Goal: Answer question/provide support: Answer question/provide support

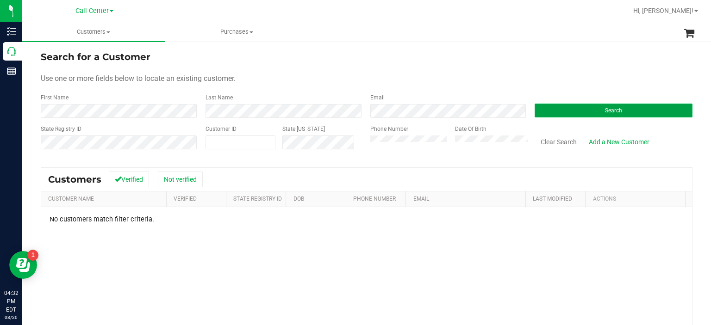
click at [605, 111] on span "Search" at bounding box center [613, 110] width 17 height 6
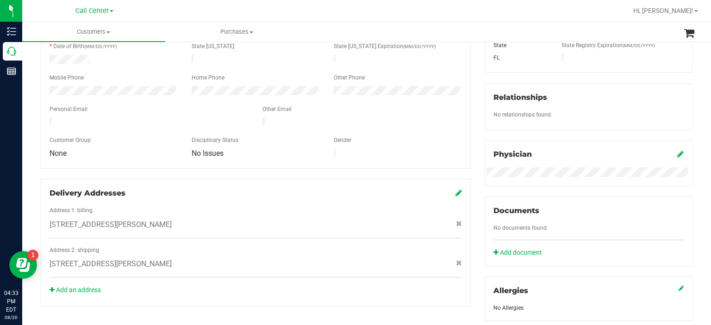
scroll to position [342, 0]
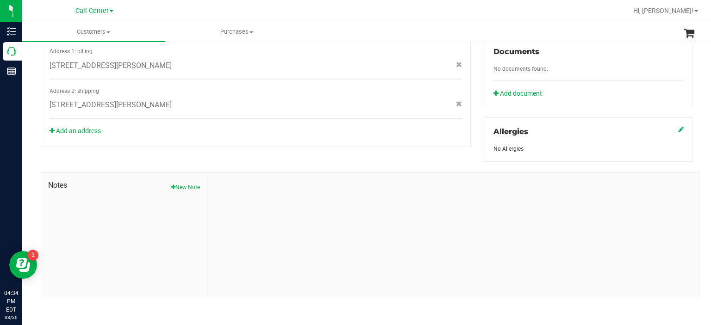
click at [193, 188] on button "New Note" at bounding box center [185, 187] width 29 height 8
click at [193, 188] on span "Notes" at bounding box center [124, 185] width 152 height 11
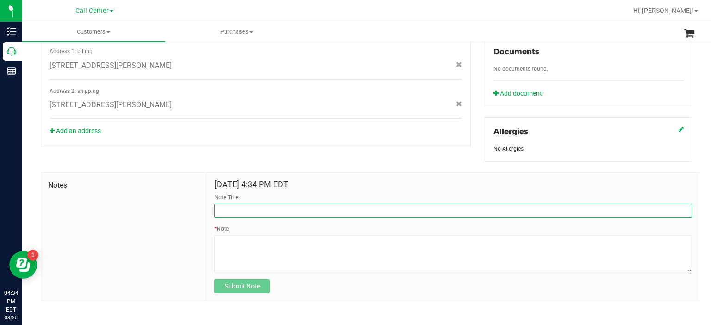
click at [245, 215] on input "Note Title" at bounding box center [453, 211] width 478 height 14
type input "Product Complaints"
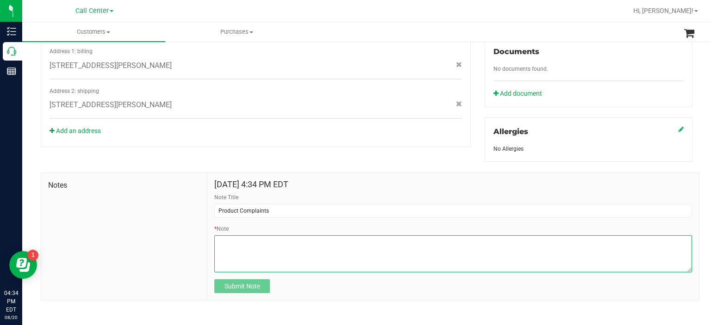
click at [255, 243] on textarea "* Note" at bounding box center [453, 254] width 478 height 37
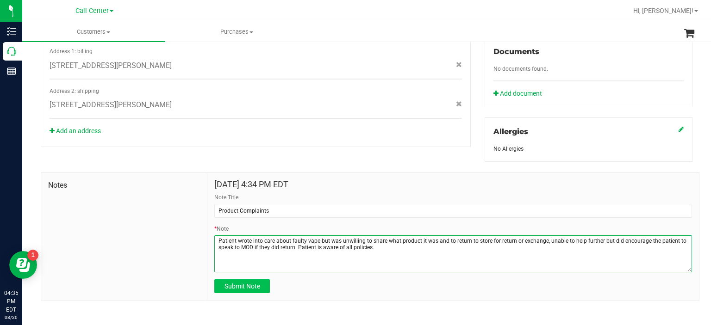
type textarea "Patient wrote into care about faulty vape but was unwilling to share what produ…"
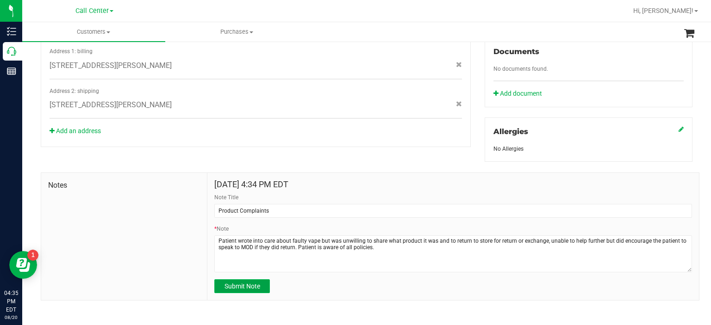
click at [253, 284] on span "Submit Note" at bounding box center [242, 286] width 36 height 7
